Goal: Task Accomplishment & Management: Manage account settings

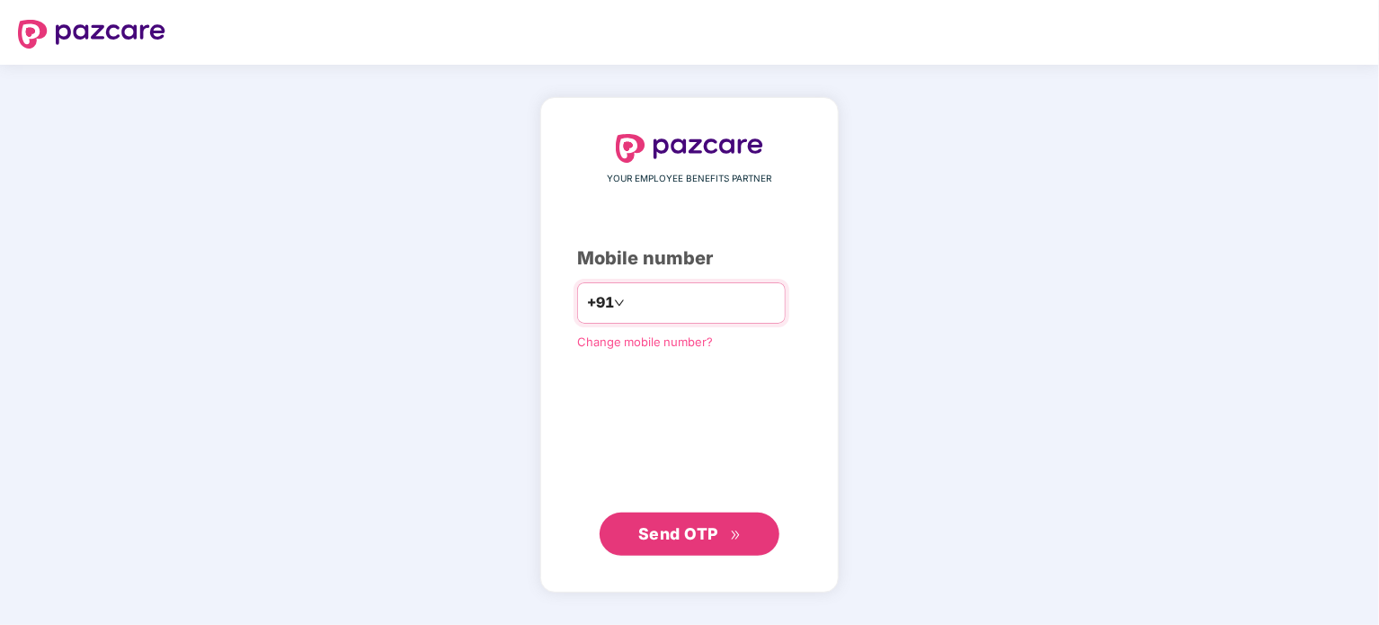
click at [703, 308] on input "number" at bounding box center [701, 303] width 147 height 29
type input "**********"
click at [685, 542] on span "Send OTP" at bounding box center [689, 532] width 103 height 25
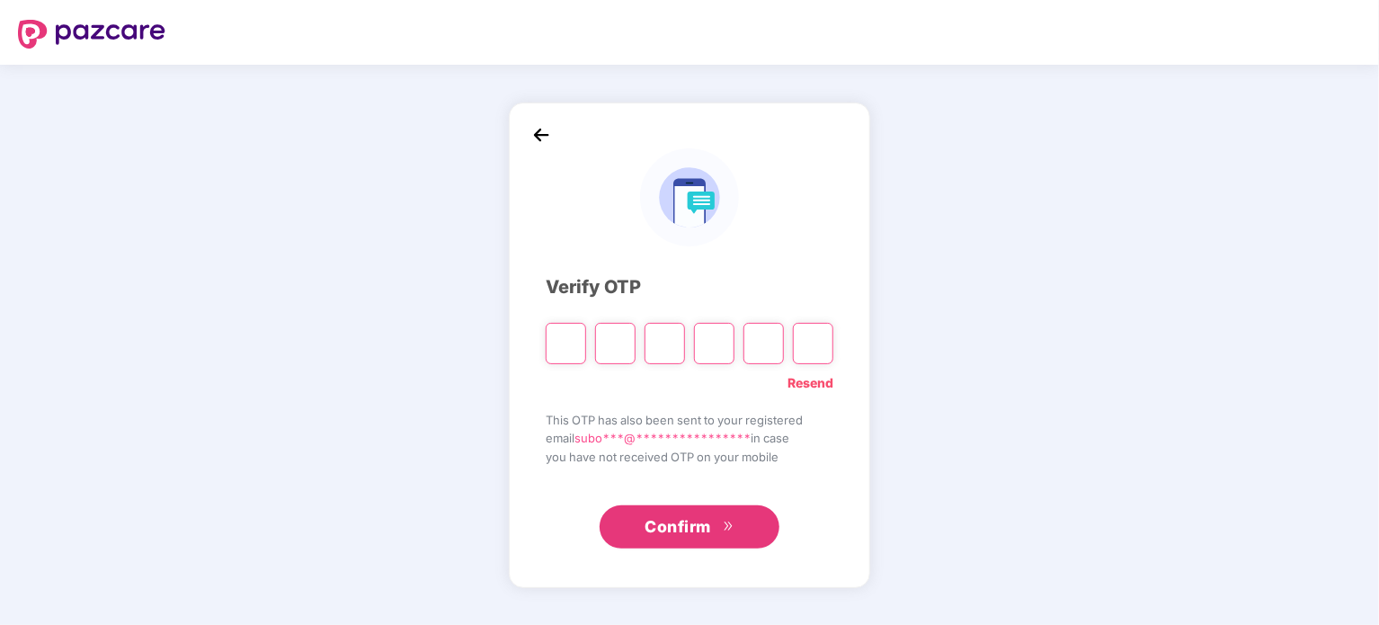
paste input "*"
type input "*"
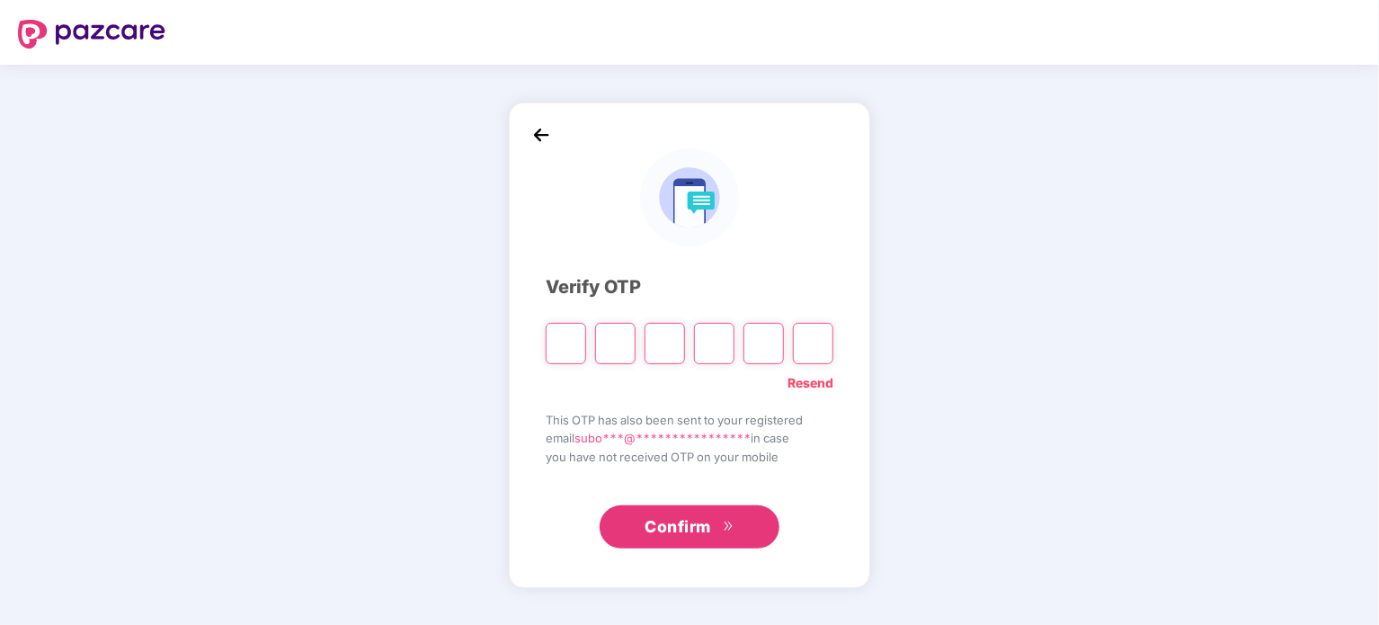
type input "*"
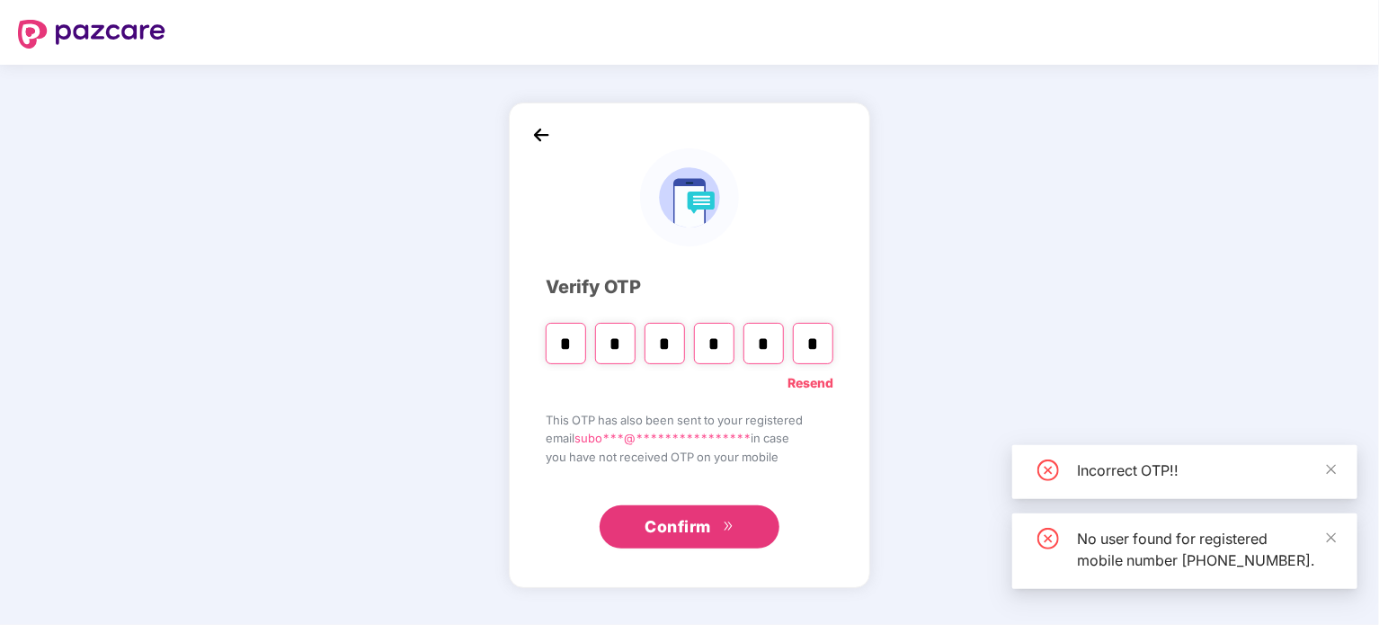
click at [690, 523] on span "Confirm" at bounding box center [677, 526] width 67 height 25
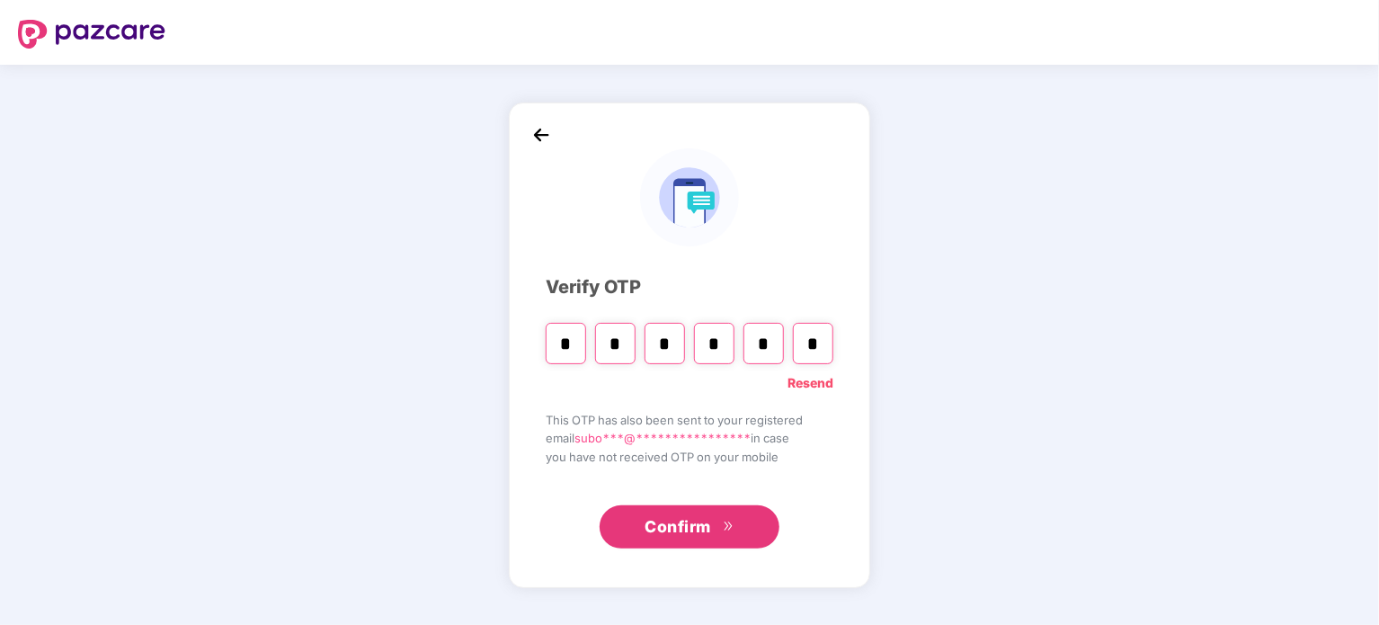
click at [568, 330] on input "*" at bounding box center [566, 343] width 40 height 41
paste input "Digit 6"
type input "*"
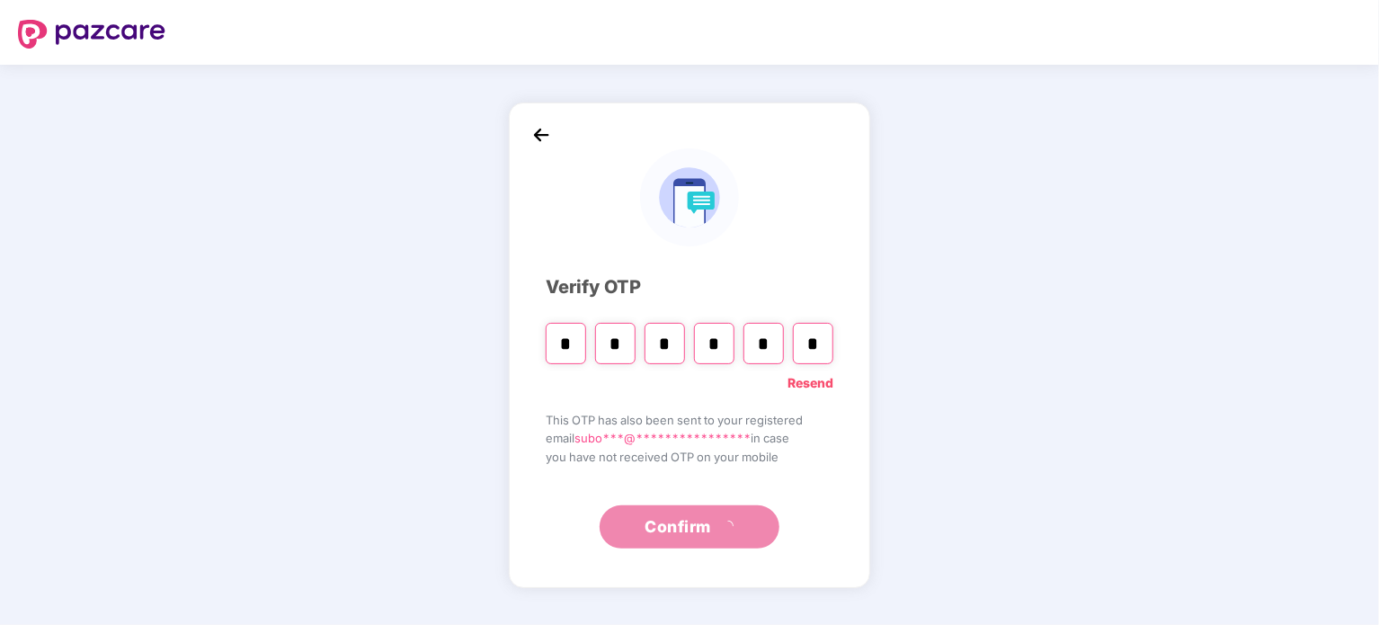
type input "*"
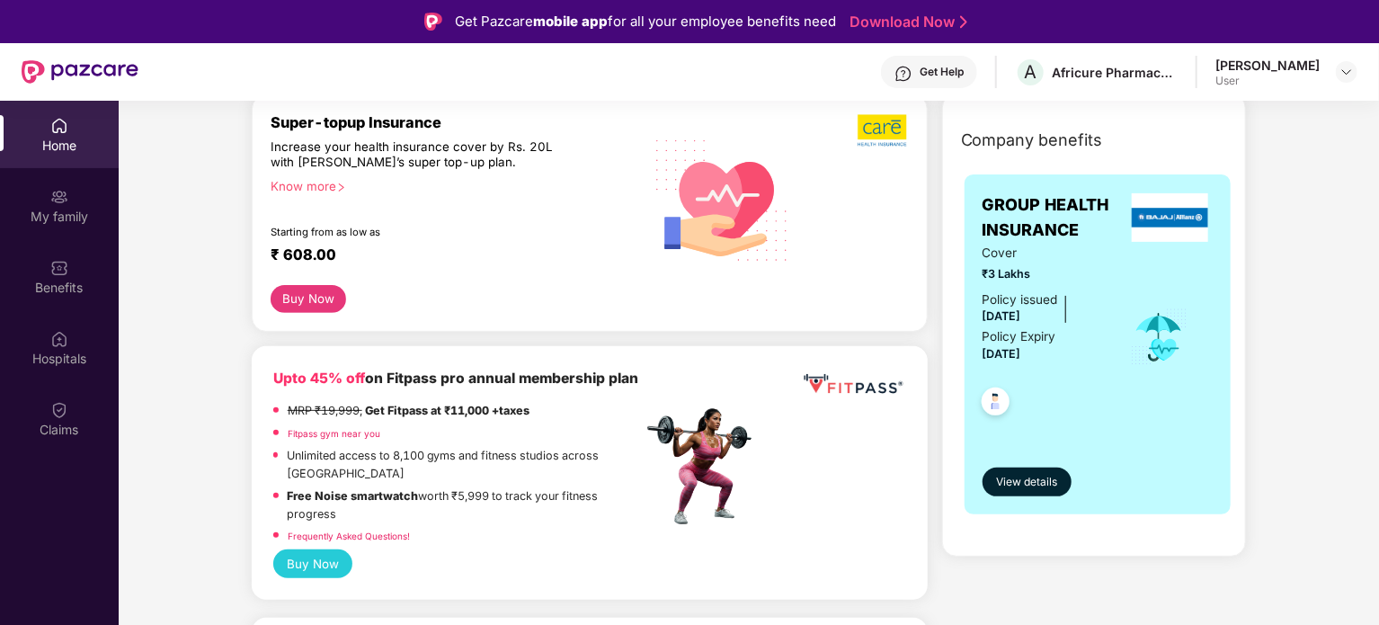
scroll to position [233, 0]
click at [1005, 476] on span "View details" at bounding box center [1026, 481] width 61 height 17
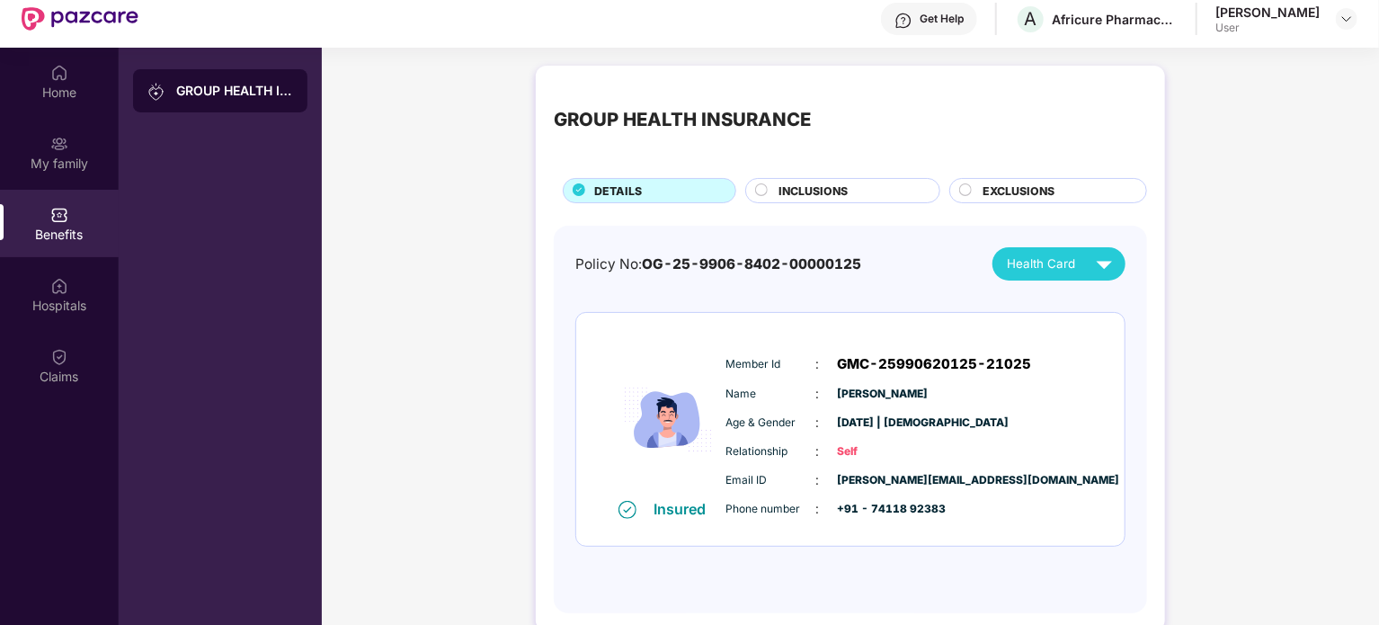
scroll to position [101, 0]
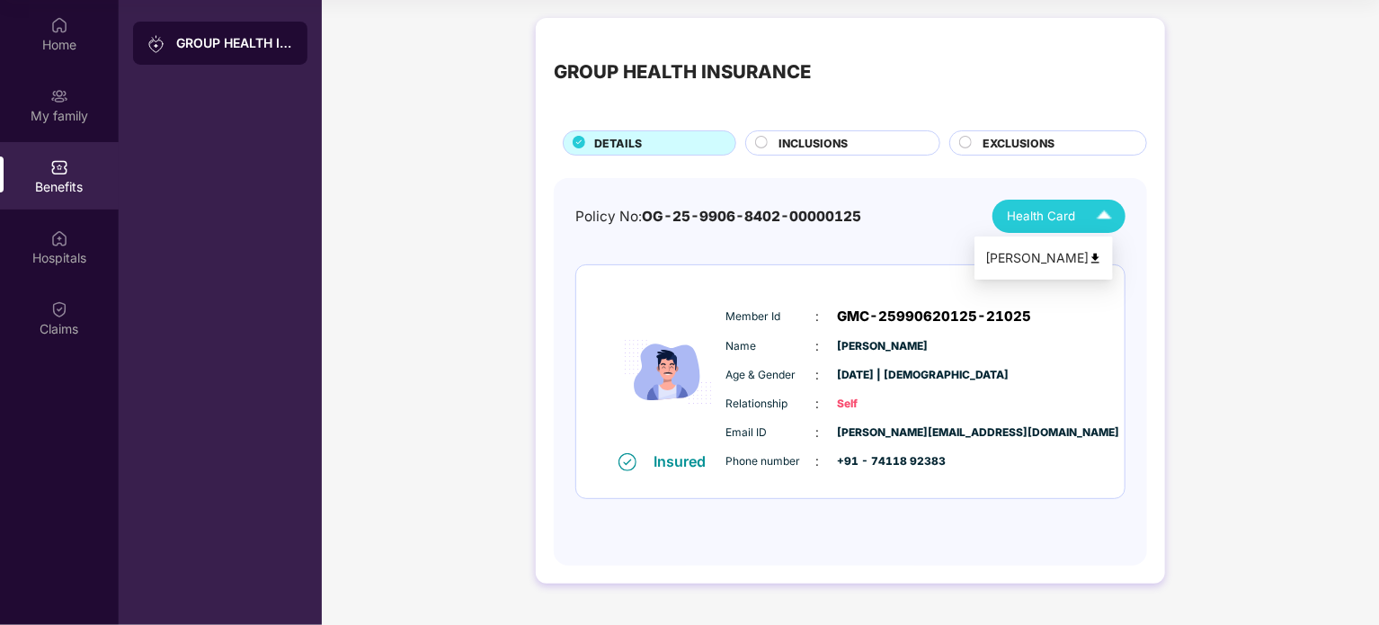
click at [1100, 214] on img at bounding box center [1103, 215] width 31 height 31
click at [1094, 246] on li "[PERSON_NAME]" at bounding box center [1043, 258] width 138 height 36
